Goal: Transaction & Acquisition: Purchase product/service

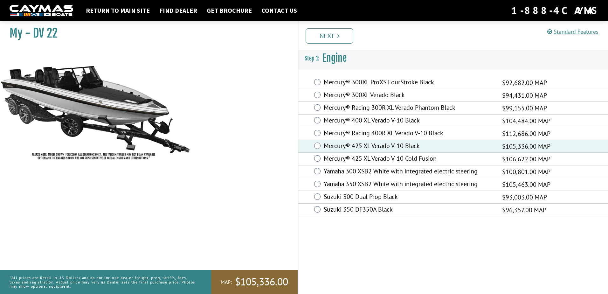
click at [325, 79] on label "Mercury® 300XL ProXS FourStroke Black" at bounding box center [408, 82] width 170 height 9
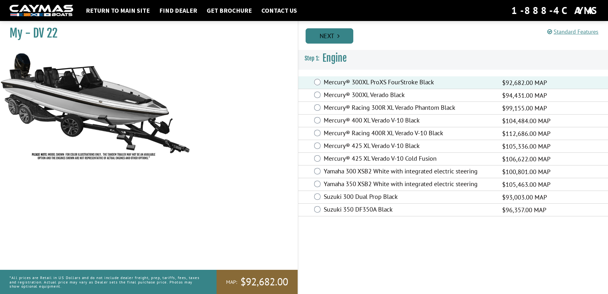
click at [328, 38] on link "Next" at bounding box center [329, 35] width 48 height 15
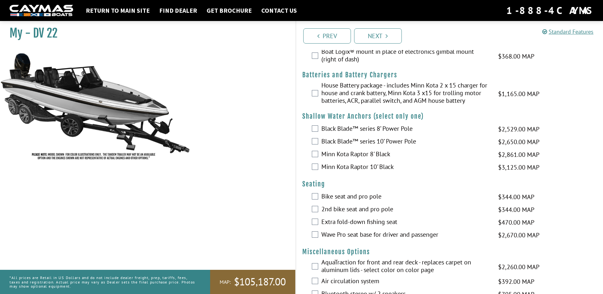
scroll to position [540, 0]
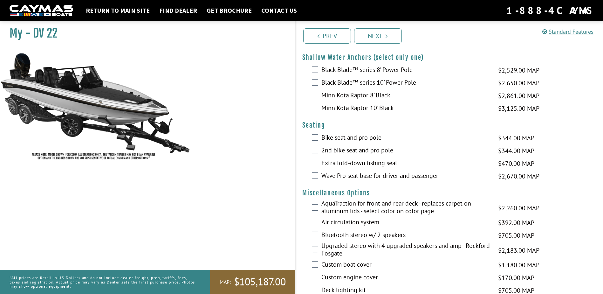
click at [324, 177] on label "Wave Pro seat base for driver and passenger" at bounding box center [405, 176] width 169 height 9
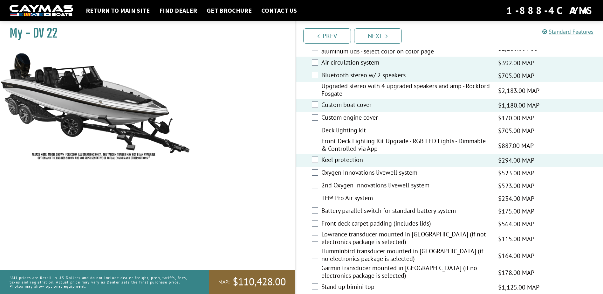
scroll to position [731, 0]
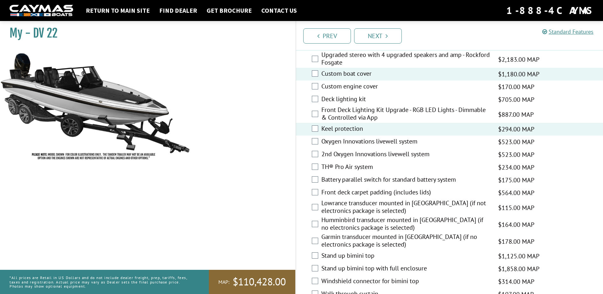
click at [330, 191] on label "Front deck carpet padding (includes lids)" at bounding box center [405, 192] width 169 height 9
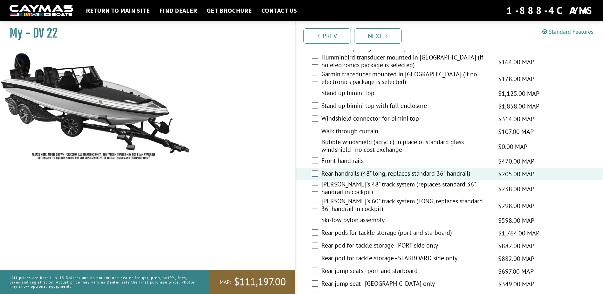
scroll to position [921, 0]
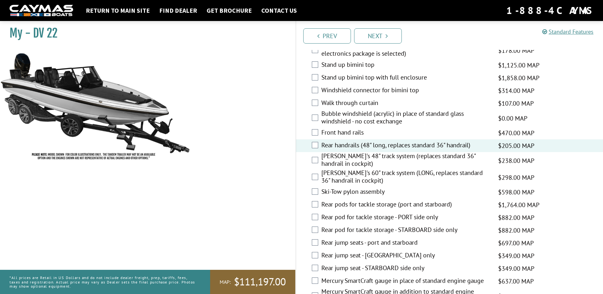
click at [328, 203] on label "Rear pods for tackle storage (port and starboard)" at bounding box center [405, 204] width 169 height 9
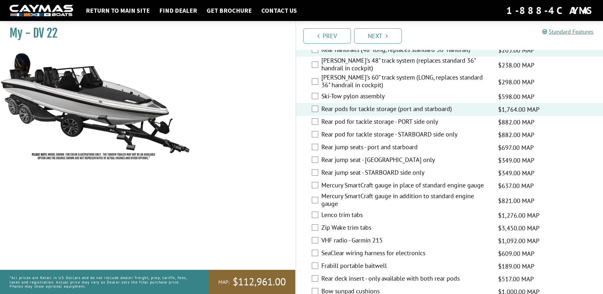
scroll to position [1049, 0]
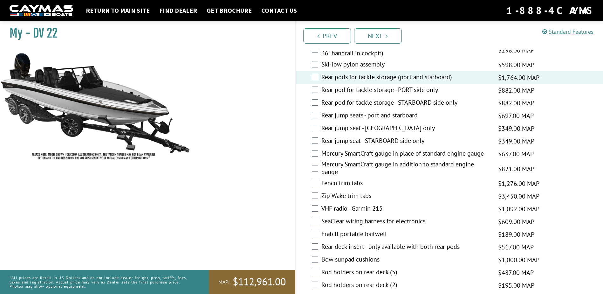
click at [328, 182] on label "Lenco trim tabs" at bounding box center [405, 183] width 169 height 9
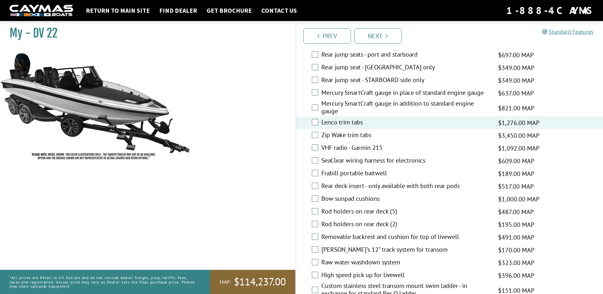
scroll to position [1112, 0]
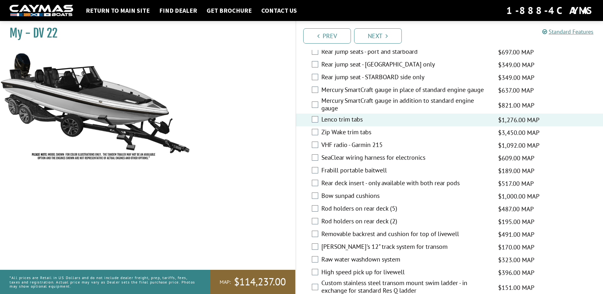
click at [354, 209] on label "Rod holders on rear deck (5)" at bounding box center [405, 208] width 169 height 9
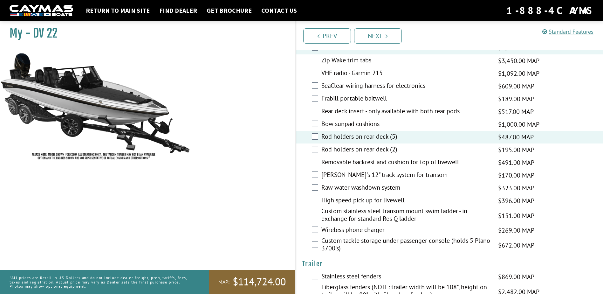
scroll to position [1207, 0]
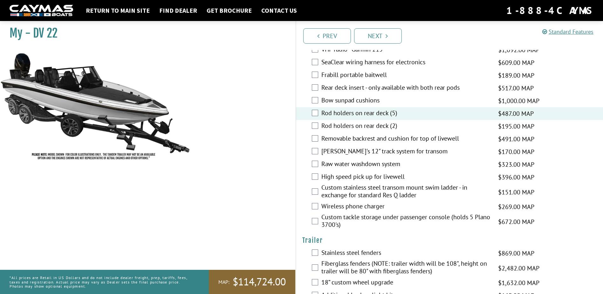
click at [326, 208] on label "Wireless phone charger" at bounding box center [405, 206] width 169 height 9
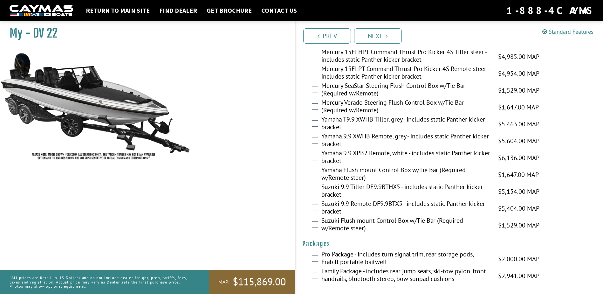
scroll to position [1535, 0]
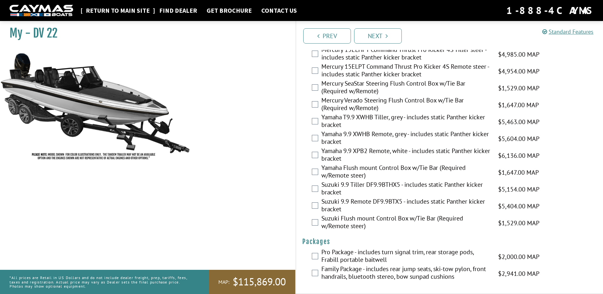
click at [135, 11] on link "Return to main site" at bounding box center [118, 10] width 70 height 8
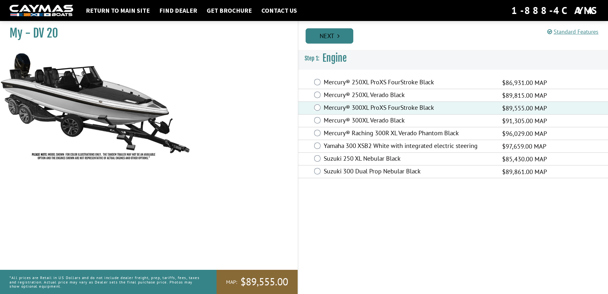
click at [337, 41] on link "Next" at bounding box center [329, 35] width 48 height 15
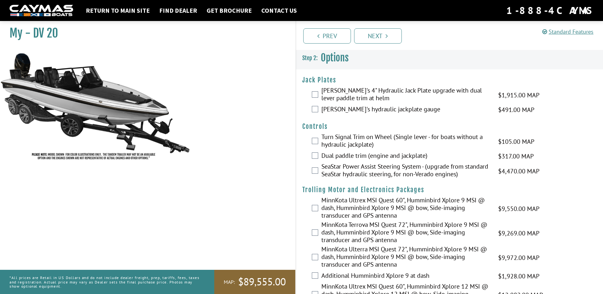
click at [354, 208] on label "MinnKota Ultrex MSI Quest 60", Humminbird Xplore 9 MSI @ dash, Humminbird Xplor…" at bounding box center [405, 208] width 169 height 24
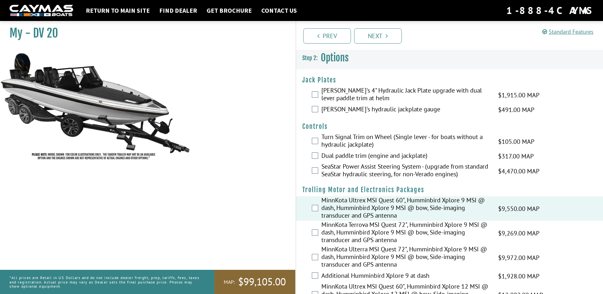
scroll to position [32, 0]
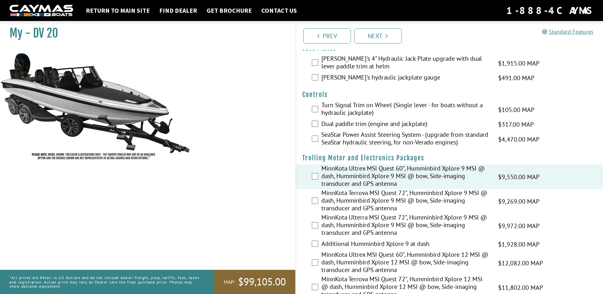
click at [352, 177] on label "MinnKota Ultrex MSI Quest 60", Humminbird Xplore 9 MSI @ dash, Humminbird Xplor…" at bounding box center [405, 176] width 169 height 24
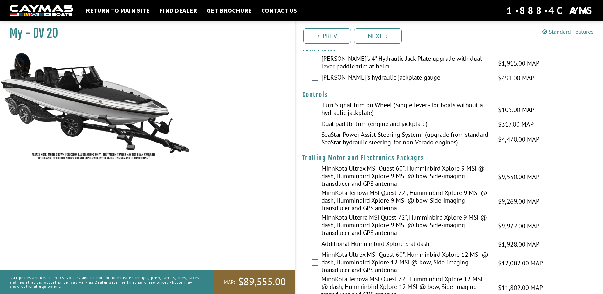
click at [354, 259] on label "MinnKota Ultrex MSI Quest 60", Humminbird Xplore 12 MSI @ dash, Humminbird Xplo…" at bounding box center [405, 262] width 169 height 24
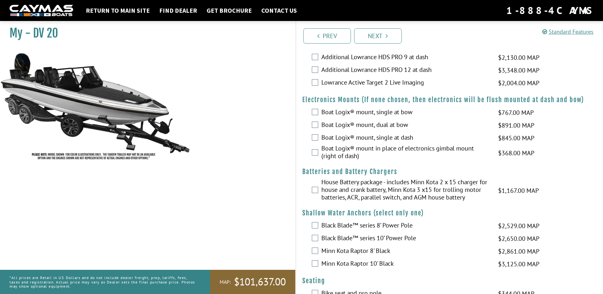
scroll to position [477, 0]
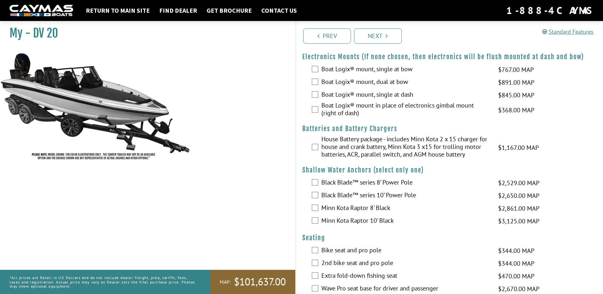
click at [377, 222] on label "Minn Kota Raptor 10' Black" at bounding box center [405, 220] width 169 height 9
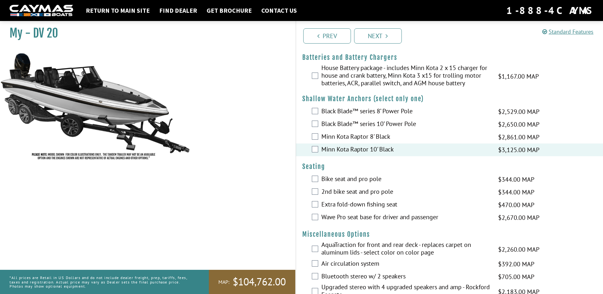
scroll to position [572, 0]
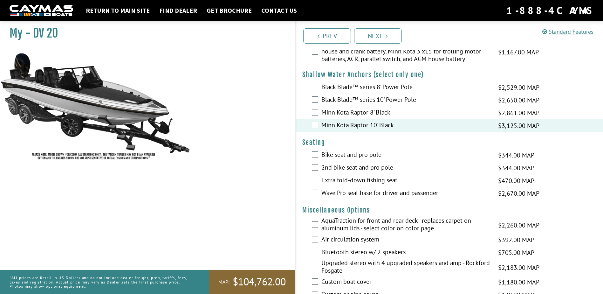
click at [335, 197] on label "Wave Pro seat base for driver and passenger" at bounding box center [405, 193] width 169 height 9
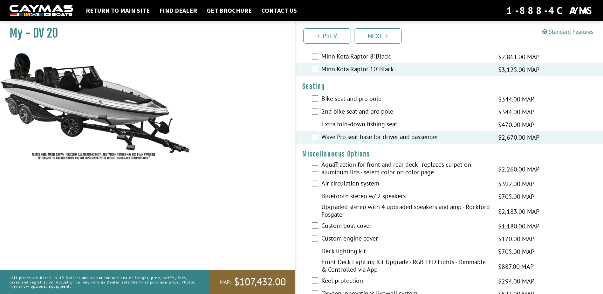
scroll to position [636, 0]
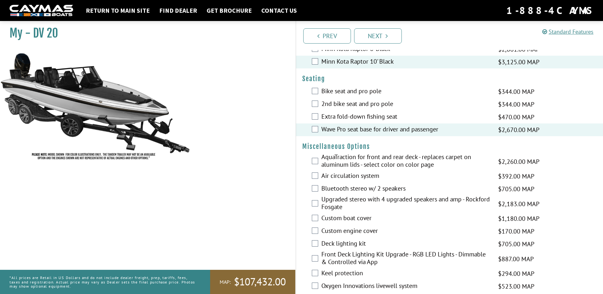
click at [335, 191] on label "Bluetooth stereo w/ 2 speakers" at bounding box center [405, 188] width 169 height 9
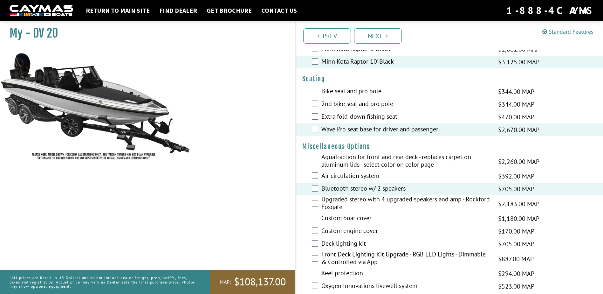
click at [335, 176] on label "Air circulation system" at bounding box center [405, 176] width 169 height 9
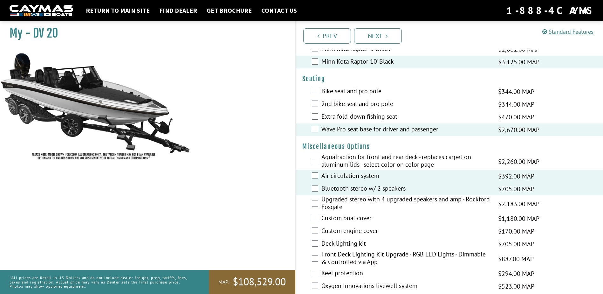
click at [333, 215] on label "Custom boat cover" at bounding box center [405, 218] width 169 height 9
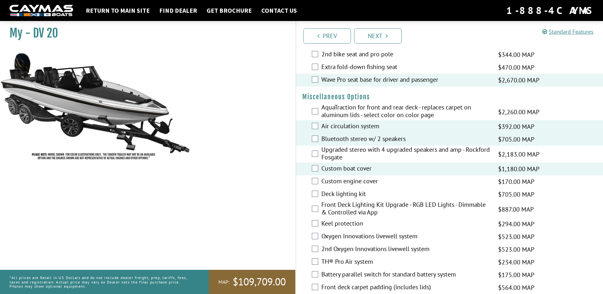
scroll to position [699, 0]
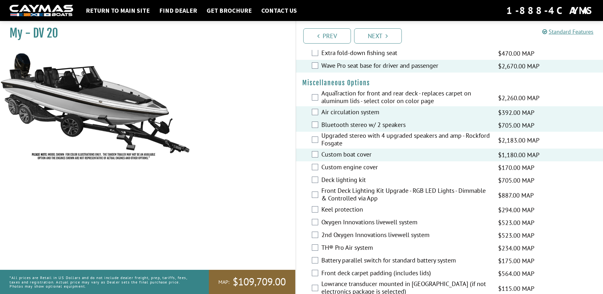
click at [334, 206] on label "Keel protection" at bounding box center [405, 209] width 169 height 9
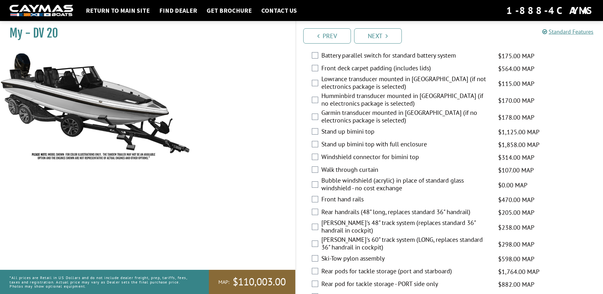
scroll to position [921, 0]
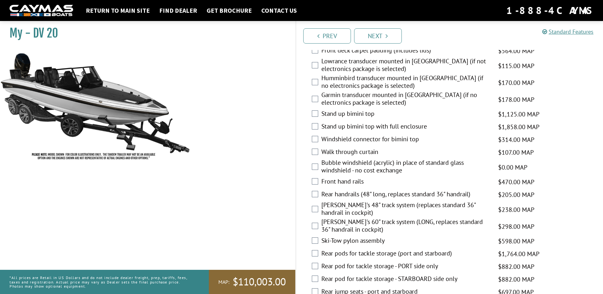
click at [345, 197] on label "Rear handrails (48" long, replaces standard 36" handrail)" at bounding box center [405, 194] width 169 height 9
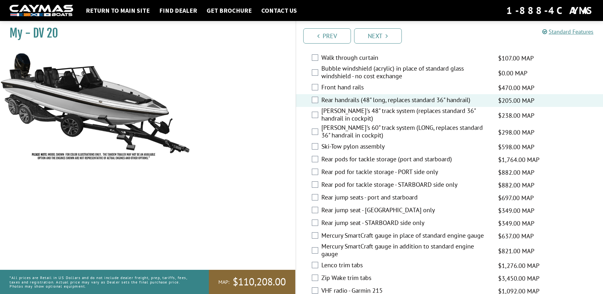
scroll to position [1017, 0]
click at [328, 157] on label "Rear pods for tackle storage (port and starboard)" at bounding box center [405, 158] width 169 height 9
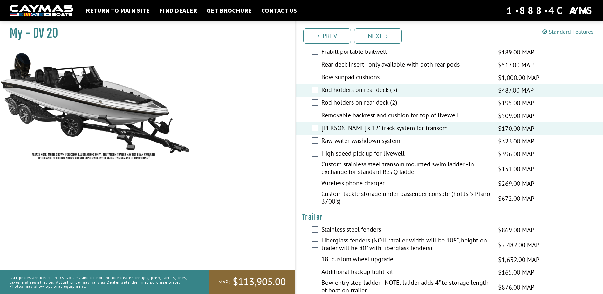
scroll to position [1303, 0]
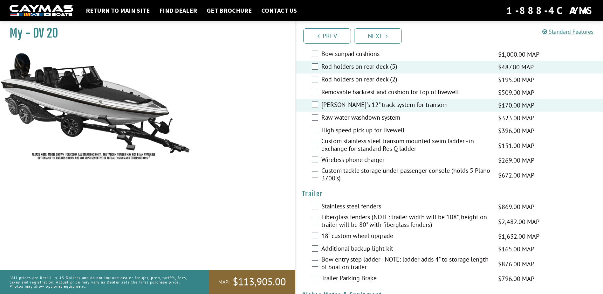
click at [322, 159] on label "Wireless phone charger" at bounding box center [405, 160] width 169 height 9
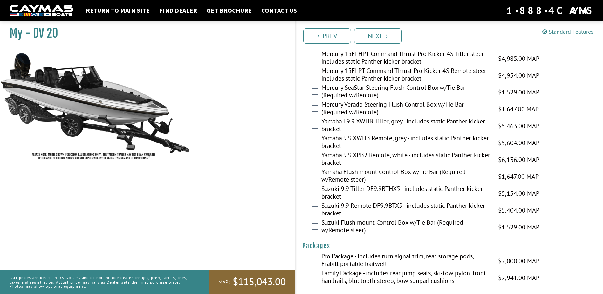
scroll to position [1584, 0]
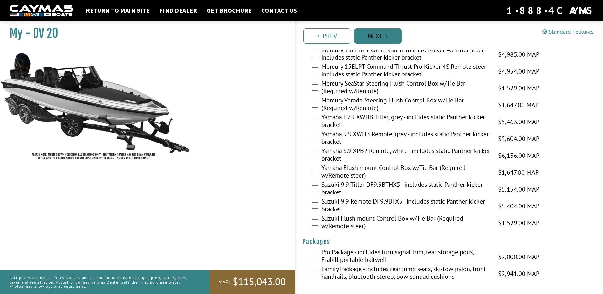
click at [379, 38] on link "Next" at bounding box center [378, 35] width 48 height 15
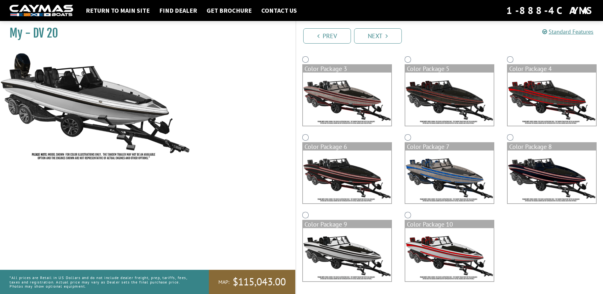
scroll to position [128, 0]
